Goal: Task Accomplishment & Management: Complete application form

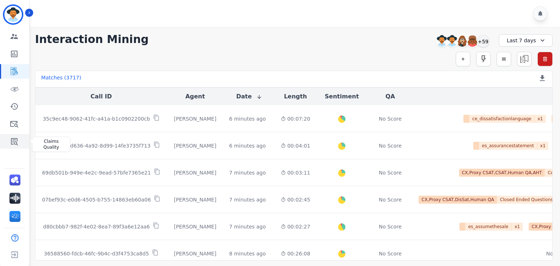
click at [14, 143] on icon "Sidebar" at bounding box center [14, 141] width 7 height 7
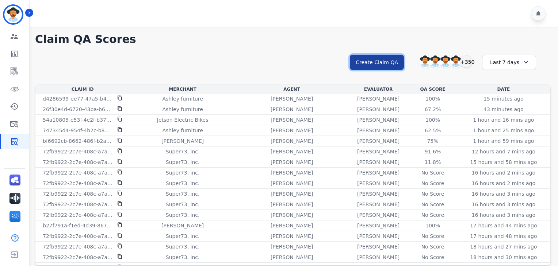
click at [371, 61] on button "Create Claim QA" at bounding box center [377, 62] width 54 height 15
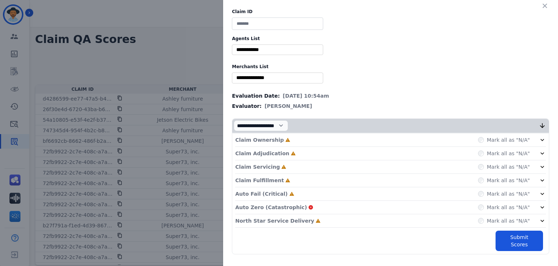
click at [265, 22] on input at bounding box center [277, 24] width 91 height 12
paste input "**********"
click at [235, 24] on input "**********" at bounding box center [277, 24] width 91 height 12
type input "**********"
click at [252, 46] on input "selected options" at bounding box center [278, 50] width 88 height 8
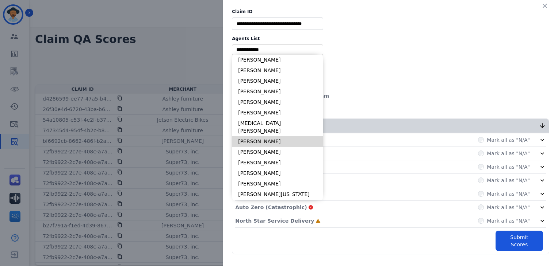
click at [274, 136] on li "[PERSON_NAME]" at bounding box center [277, 141] width 90 height 11
type input "**********"
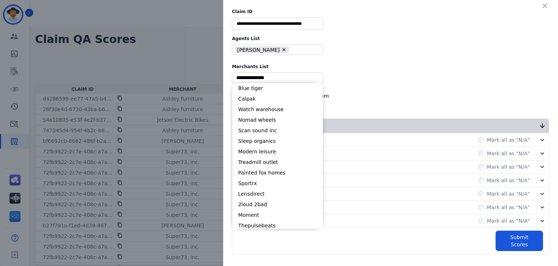
click at [243, 78] on input "selected options" at bounding box center [278, 78] width 88 height 8
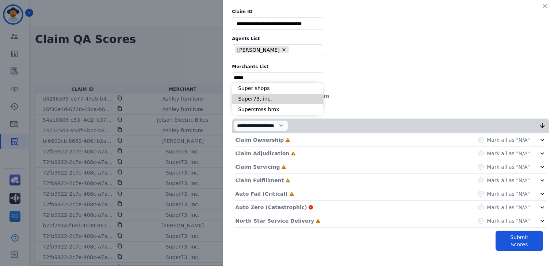
type input "*****"
click at [252, 97] on li "Super73, inc." at bounding box center [277, 99] width 90 height 11
type input "**********"
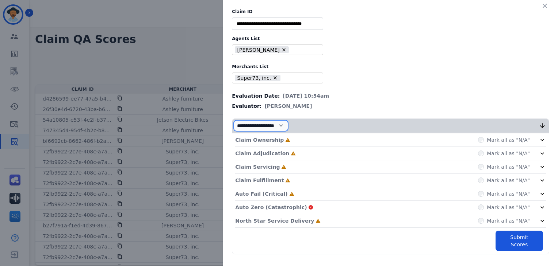
click at [257, 125] on select "**********" at bounding box center [261, 125] width 54 height 11
select select "*"
click at [234, 131] on select "**********" at bounding box center [261, 125] width 54 height 11
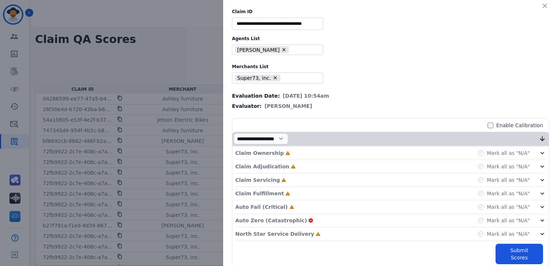
click at [527, 151] on div "Mark all as "N/A"" at bounding box center [512, 153] width 68 height 7
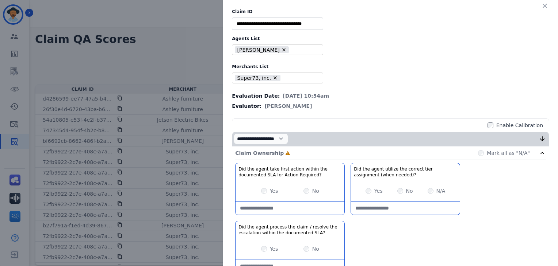
scroll to position [36, 0]
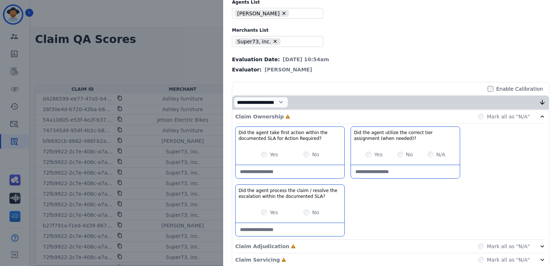
click at [297, 171] on Required\?-note at bounding box center [289, 171] width 109 height 13
paste Required\?-note "**********"
type Required\?-note "**********"
click at [274, 224] on SLA\?-note at bounding box center [289, 229] width 109 height 13
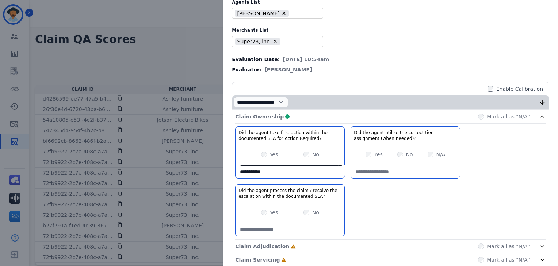
paste SLA\?-note "**********"
type SLA\?-note "**********"
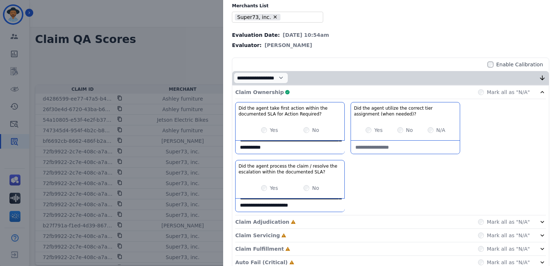
scroll to position [73, 0]
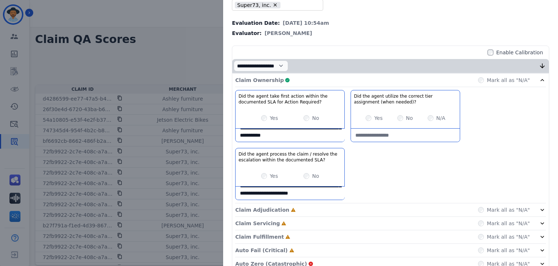
click at [540, 80] on icon at bounding box center [541, 80] width 7 height 7
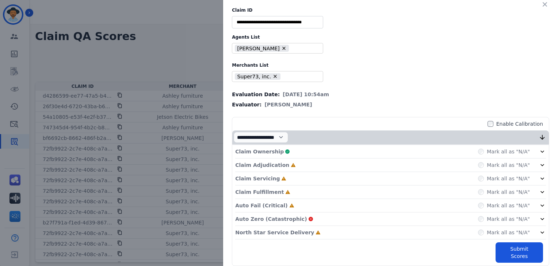
scroll to position [4, 0]
click at [539, 164] on icon at bounding box center [541, 165] width 7 height 7
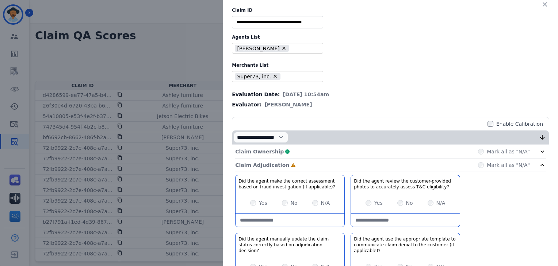
scroll to position [73, 0]
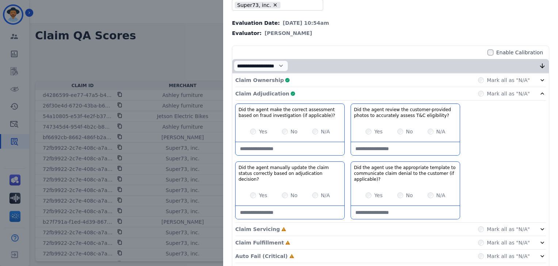
click at [538, 95] on icon at bounding box center [541, 93] width 7 height 7
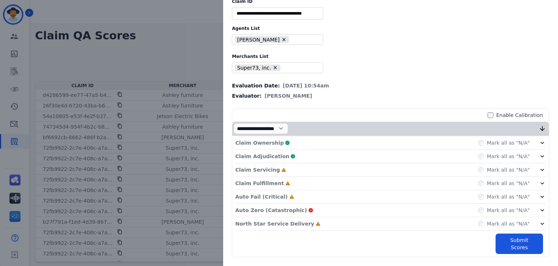
scroll to position [1, 0]
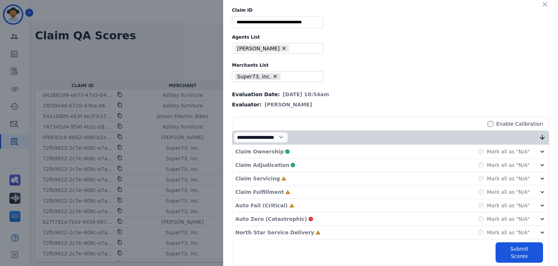
click at [540, 178] on icon at bounding box center [542, 179] width 4 height 2
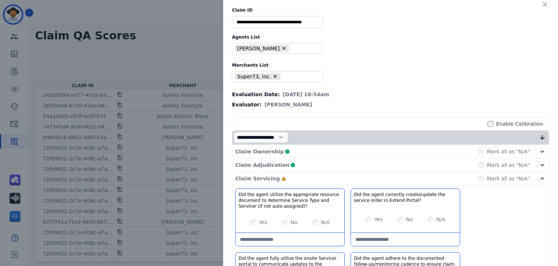
scroll to position [73, 0]
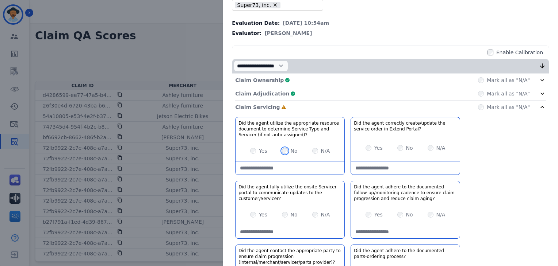
click at [282, 152] on div "No" at bounding box center [290, 150] width 16 height 7
click at [282, 147] on div "No" at bounding box center [290, 150] width 16 height 7
click at [280, 171] on auto-assigned\)\?-note at bounding box center [289, 168] width 109 height 13
paste auto-assigned\)\?-note "**********"
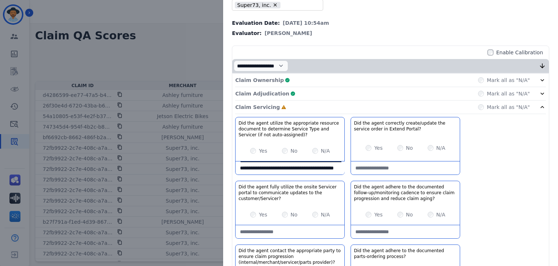
type auto-assigned\)\?-note "**********"
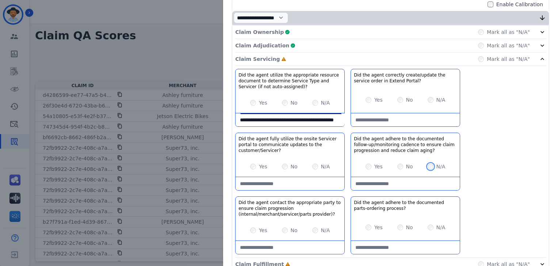
scroll to position [146, 0]
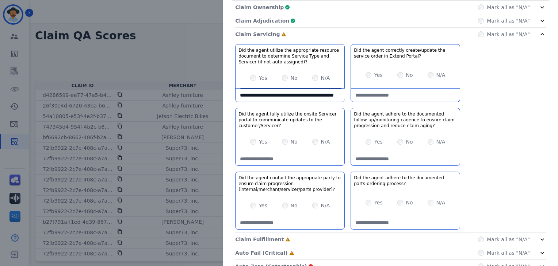
click at [394, 155] on aging\?-note at bounding box center [405, 159] width 109 height 13
paste aging\?-note "**********"
type aging\?-note "**********"
click at [287, 221] on provider\)\?-note at bounding box center [289, 222] width 109 height 13
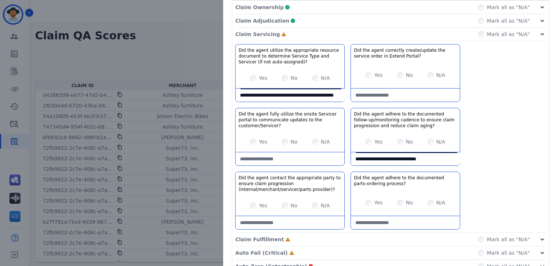
paste provider\)\?-note "**********"
type provider\)\?-note "**********"
click at [538, 34] on icon at bounding box center [541, 34] width 7 height 7
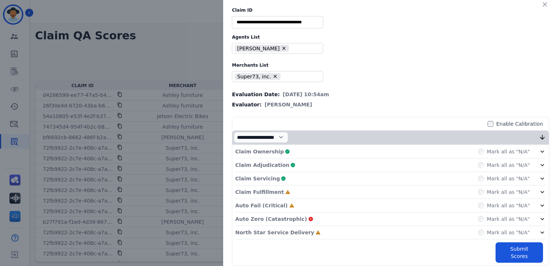
click at [538, 190] on icon at bounding box center [541, 192] width 7 height 7
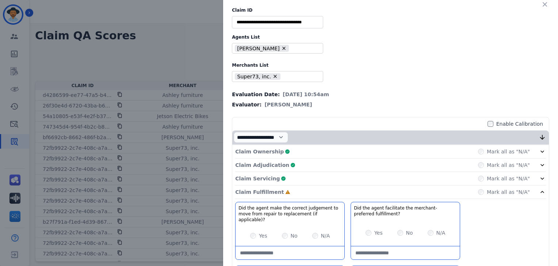
scroll to position [118, 0]
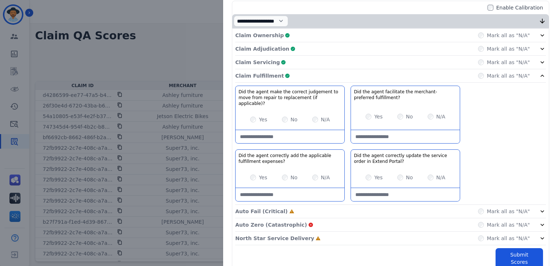
click at [540, 73] on icon at bounding box center [541, 75] width 7 height 7
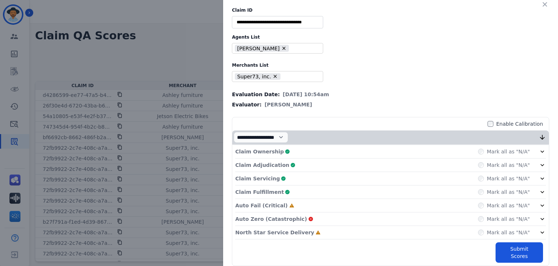
click at [540, 205] on icon at bounding box center [542, 206] width 4 height 2
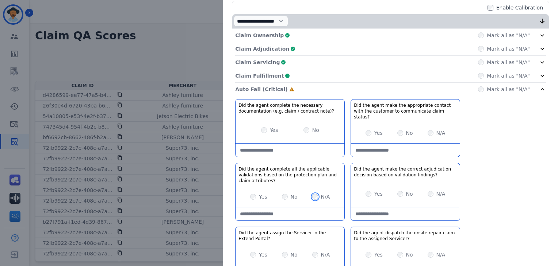
scroll to position [154, 0]
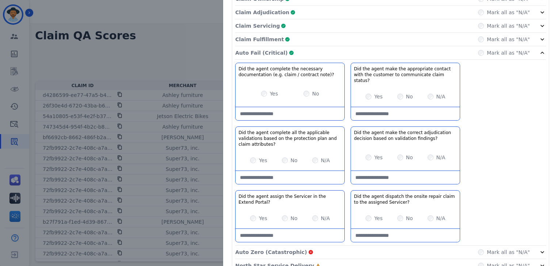
click at [541, 50] on icon at bounding box center [541, 52] width 7 height 7
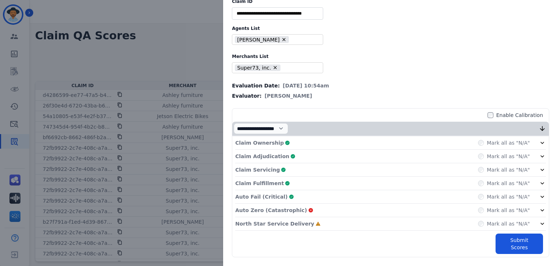
scroll to position [1, 0]
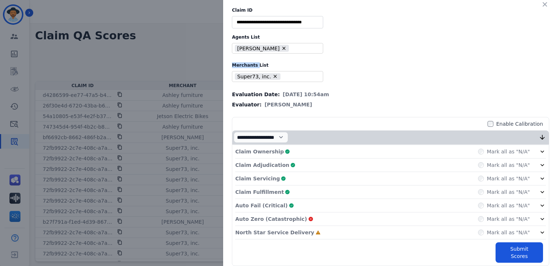
click at [541, 50] on div "**********" at bounding box center [390, 137] width 335 height 277
click at [509, 250] on button "Submit Scores" at bounding box center [518, 253] width 47 height 20
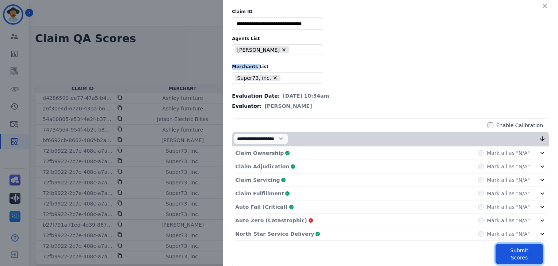
scroll to position [0, 0]
type input "**"
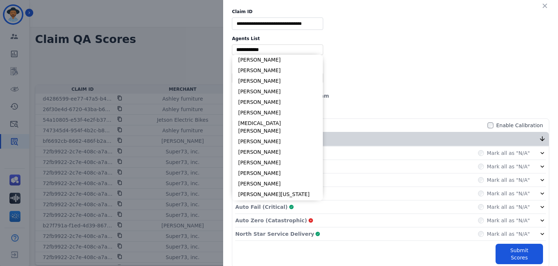
click at [274, 50] on input "selected options" at bounding box center [278, 50] width 88 height 8
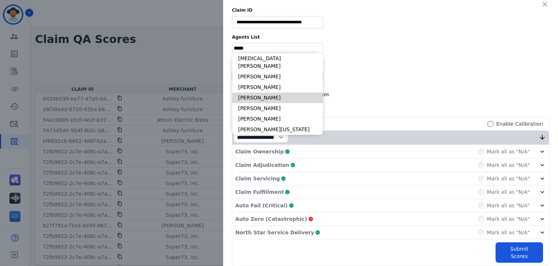
scroll to position [1, 0]
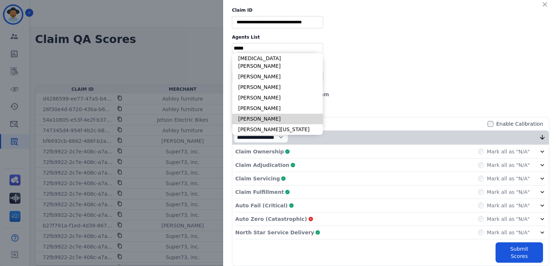
type input "*****"
click at [265, 114] on li "[PERSON_NAME]" at bounding box center [277, 119] width 90 height 11
type input "**********"
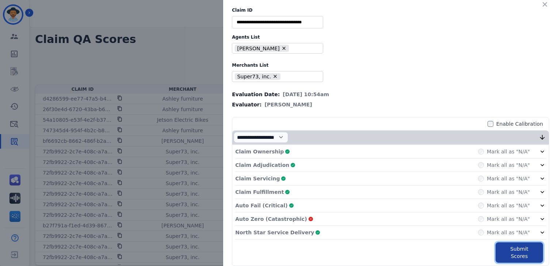
click at [514, 247] on button "Submit Scores" at bounding box center [518, 253] width 47 height 20
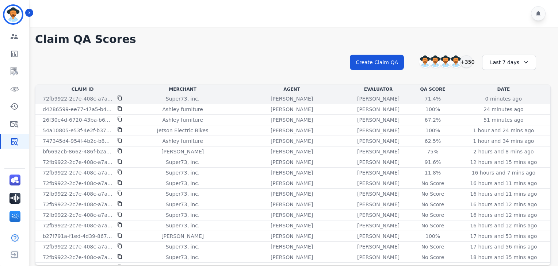
click at [357, 100] on p "[PERSON_NAME]" at bounding box center [378, 98] width 42 height 7
click at [416, 98] on div "71.4%" at bounding box center [432, 98] width 33 height 7
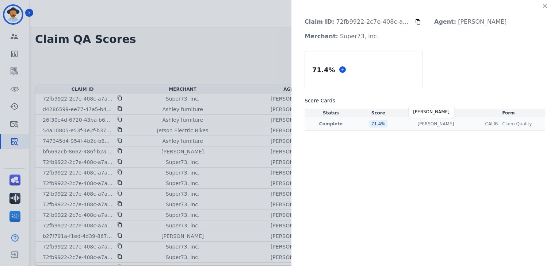
click at [433, 123] on p "[PERSON_NAME]" at bounding box center [435, 124] width 36 height 6
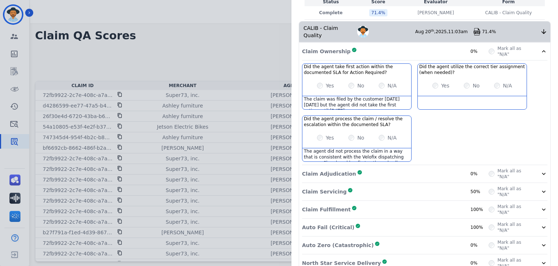
scroll to position [101, 0]
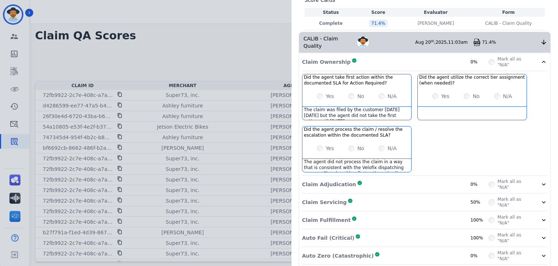
click at [540, 58] on icon at bounding box center [543, 61] width 7 height 7
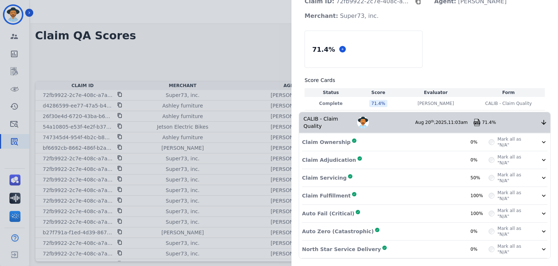
scroll to position [32, 0]
click at [540, 192] on icon at bounding box center [543, 195] width 7 height 7
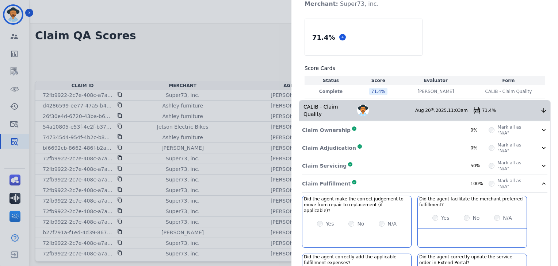
scroll to position [101, 0]
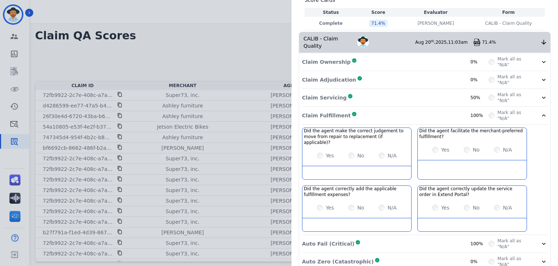
click at [545, 121] on div "Claim Ownership Complete 0% Mark all as "N/A" Claim Adjudication Complete 0% Ma…" at bounding box center [424, 171] width 251 height 236
click at [541, 115] on icon at bounding box center [543, 115] width 7 height 7
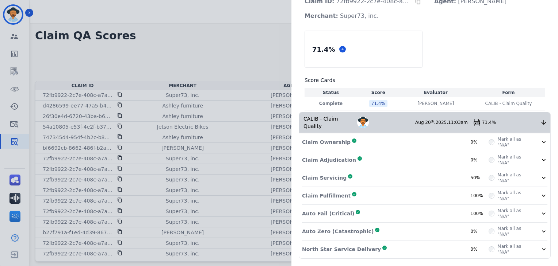
click at [540, 174] on icon at bounding box center [543, 177] width 7 height 7
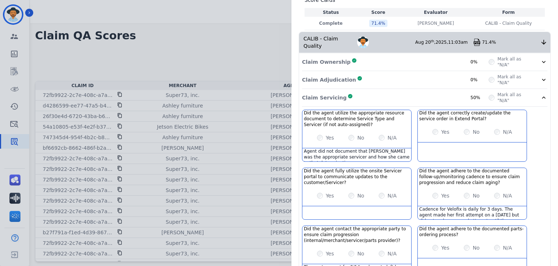
click at [541, 100] on icon at bounding box center [543, 97] width 7 height 7
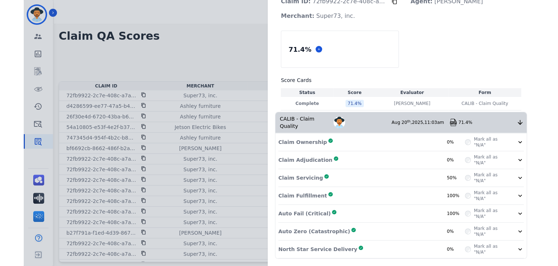
scroll to position [12, 0]
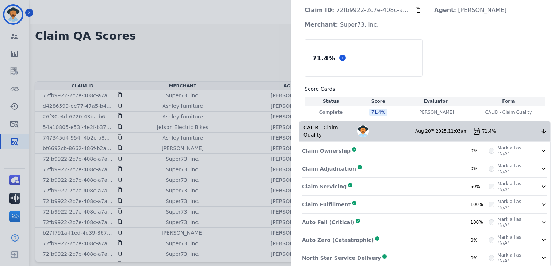
click at [543, 147] on icon at bounding box center [543, 150] width 7 height 7
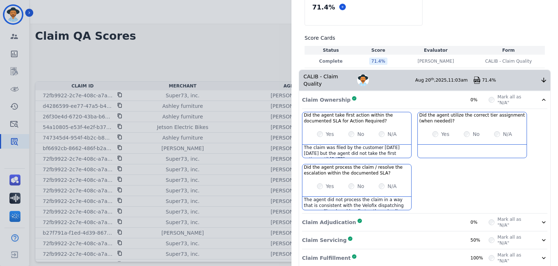
scroll to position [85, 0]
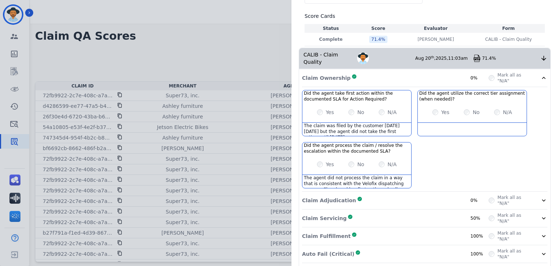
click at [328, 175] on div "Yes No N/A" at bounding box center [356, 164] width 109 height 20
click at [333, 184] on div "Did the agent take first action within the documented SLA for Action Required? …" at bounding box center [424, 141] width 245 height 102
click at [372, 123] on div "The claim was filed by the customer [DATE][DATE] but the agent did not take the…" at bounding box center [356, 129] width 109 height 13
click at [374, 178] on div "The agent did not process the claim in a way that is consistent with the Velofi…" at bounding box center [356, 181] width 109 height 13
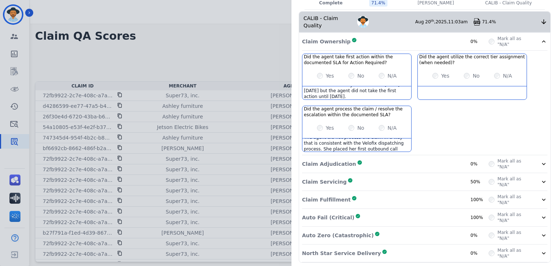
scroll to position [0, 0]
click at [352, 139] on div "The agent did not process the claim in a way that is consistent with the Velofi…" at bounding box center [356, 145] width 109 height 13
click at [541, 41] on icon at bounding box center [543, 42] width 4 height 2
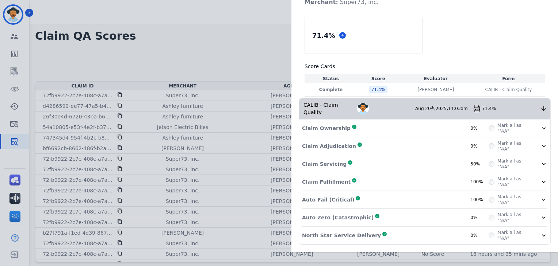
scroll to position [34, 0]
click at [541, 146] on icon at bounding box center [543, 147] width 4 height 2
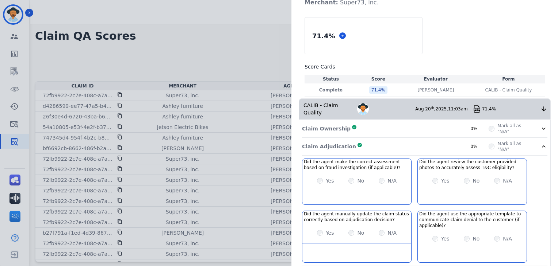
scroll to position [121, 0]
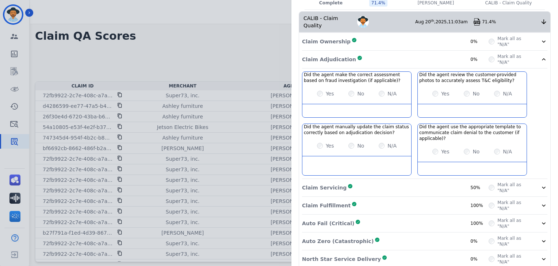
click at [542, 56] on icon at bounding box center [543, 59] width 7 height 7
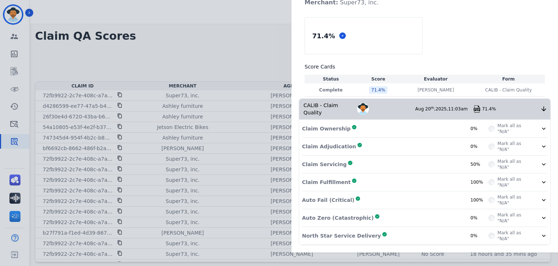
click at [540, 165] on icon at bounding box center [543, 164] width 7 height 7
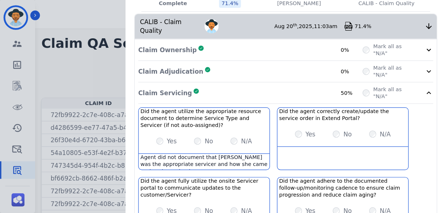
scroll to position [121, 0]
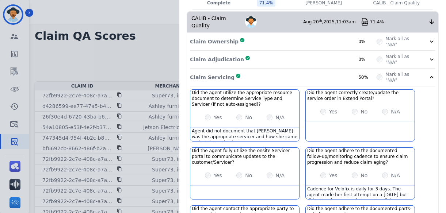
click at [263, 120] on div "Yes No N/A" at bounding box center [244, 117] width 109 height 20
click at [277, 128] on div "Agent did not document that [PERSON_NAME] was the appropriate servicer and how …" at bounding box center [244, 134] width 109 height 13
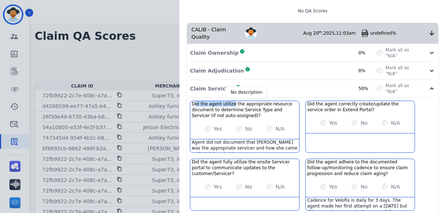
drag, startPoint x: 228, startPoint y: 97, endPoint x: 191, endPoint y: 94, distance: 37.3
click at [192, 101] on h3 "Did the agent utilize the appropriate resource document to determine Service Ty…" at bounding box center [245, 110] width 106 height 18
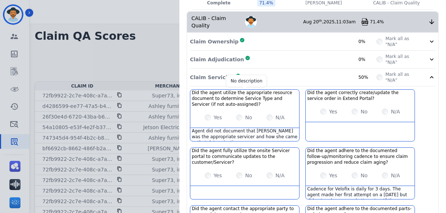
click at [243, 107] on div "Yes No N/A" at bounding box center [244, 117] width 109 height 20
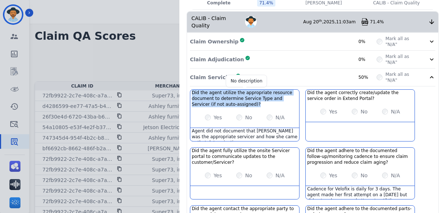
drag, startPoint x: 234, startPoint y: 95, endPoint x: 190, endPoint y: 82, distance: 45.7
click at [192, 90] on h3 "Did the agent utilize the appropriate resource document to determine Service Ty…" at bounding box center [245, 99] width 106 height 18
copy h3 "Did the agent utilize the appropriate resource document to determine Service Ty…"
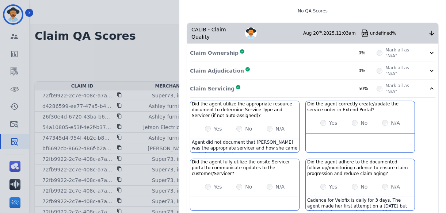
click at [353, 89] on div "Claim Ownership Complete 0% Mark all as "N/A" Claim Adjudication Complete 0% Ma…" at bounding box center [312, 194] width 251 height 300
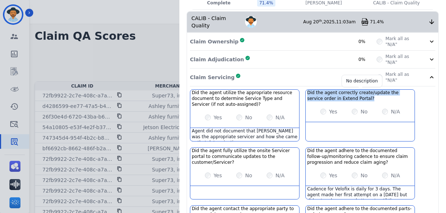
drag, startPoint x: 351, startPoint y: 90, endPoint x: 304, endPoint y: 82, distance: 47.3
click at [307, 90] on h3 "Did the agent correctly create/update the service order in Extend Portal?" at bounding box center [360, 96] width 106 height 12
copy h3 "Did the agent correctly create/update the service order in Extend Portal?"
click at [327, 125] on div at bounding box center [359, 128] width 109 height 13
click at [426, 70] on div "Claim Adjudication Complete 0% Mark all as "N/A"" at bounding box center [312, 78] width 245 height 18
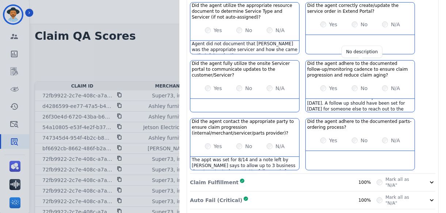
scroll to position [290, 0]
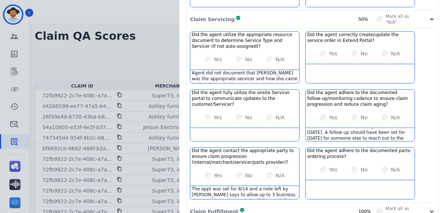
click at [428, 16] on icon at bounding box center [431, 19] width 7 height 7
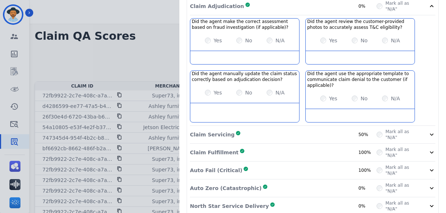
scroll to position [116, 0]
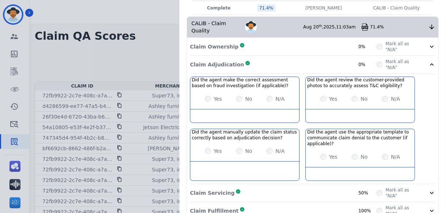
click at [428, 61] on icon at bounding box center [431, 64] width 7 height 7
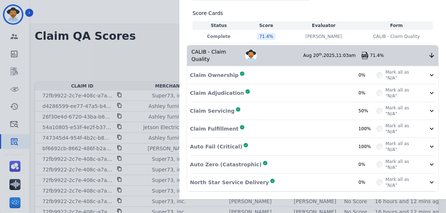
scroll to position [87, 0]
click at [429, 128] on icon at bounding box center [431, 129] width 4 height 2
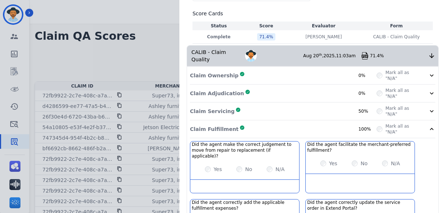
scroll to position [116, 0]
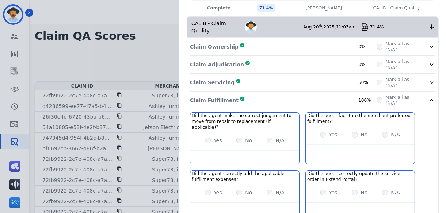
click at [321, 145] on div at bounding box center [359, 151] width 109 height 13
click at [428, 97] on icon at bounding box center [431, 100] width 7 height 7
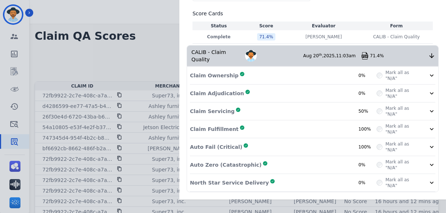
click at [429, 143] on icon at bounding box center [431, 146] width 7 height 7
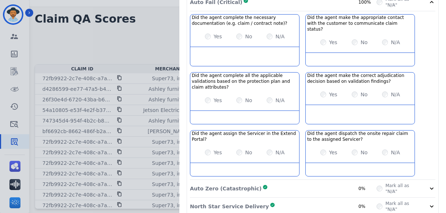
scroll to position [220, 0]
